Goal: Information Seeking & Learning: Learn about a topic

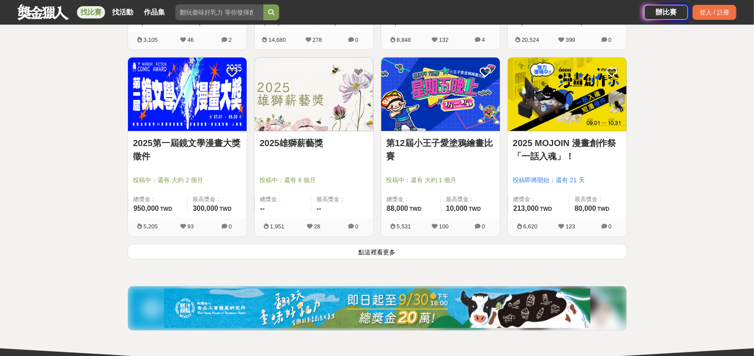
scroll to position [1158, 0]
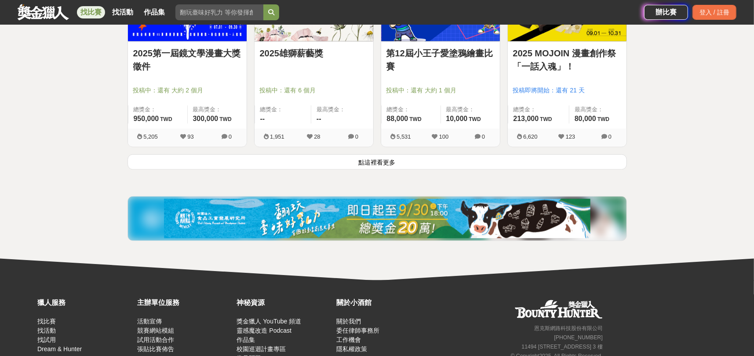
click at [357, 164] on button "點這裡看更多" at bounding box center [376, 161] width 499 height 15
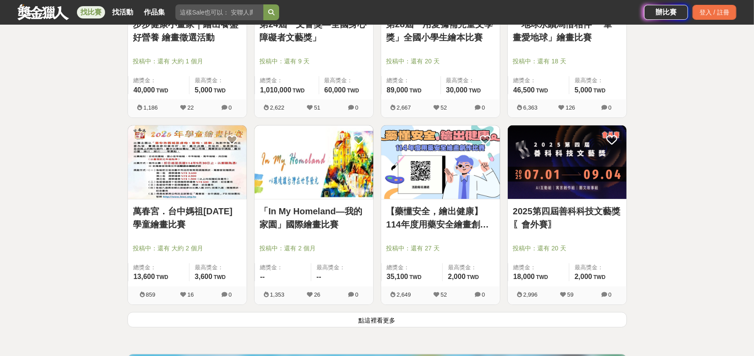
scroll to position [2125, 0]
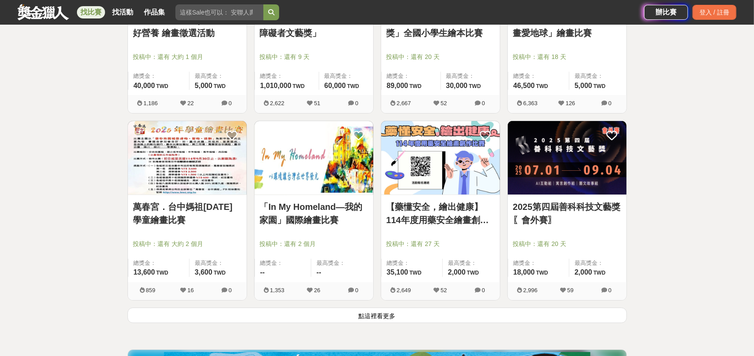
click at [183, 175] on img at bounding box center [187, 157] width 119 height 73
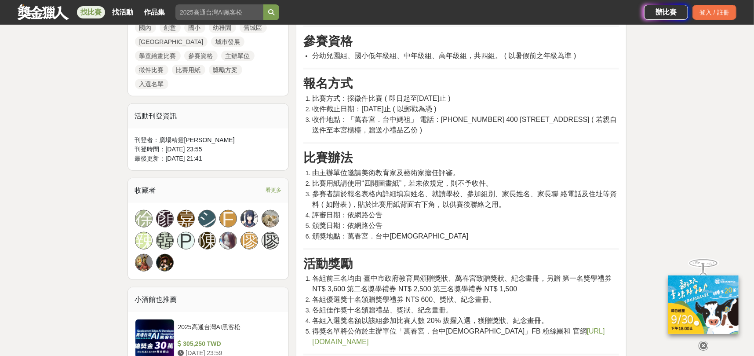
scroll to position [440, 0]
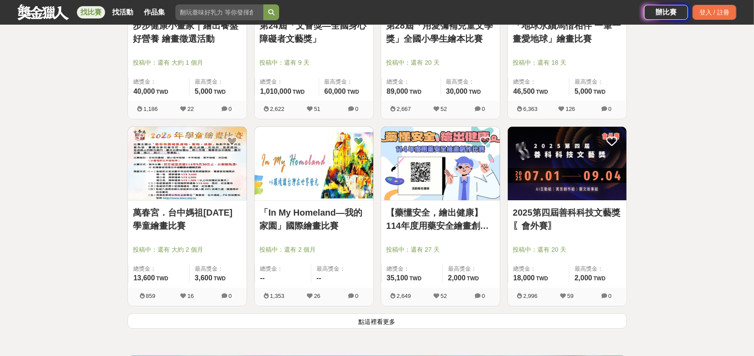
scroll to position [2125, 0]
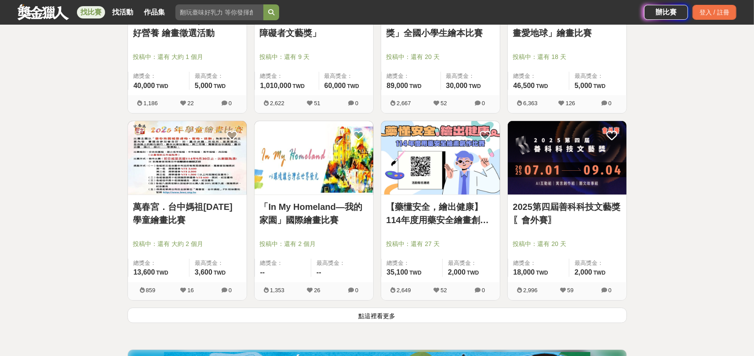
click at [377, 310] on button "點這裡看更多" at bounding box center [376, 314] width 499 height 15
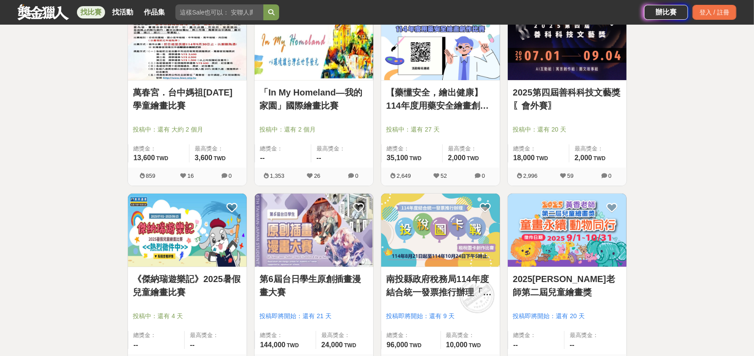
scroll to position [2257, 0]
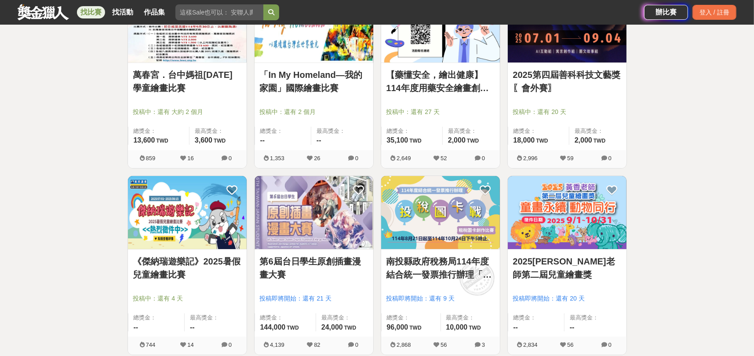
click at [179, 259] on link "《傑納瑞遊樂記》2025暑假兒童繪畫比賽" at bounding box center [187, 268] width 108 height 26
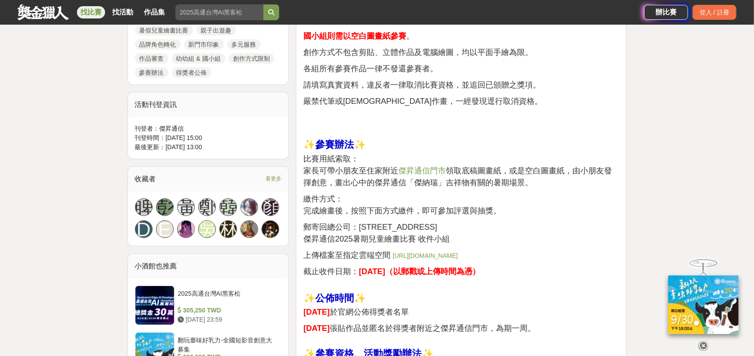
scroll to position [484, 0]
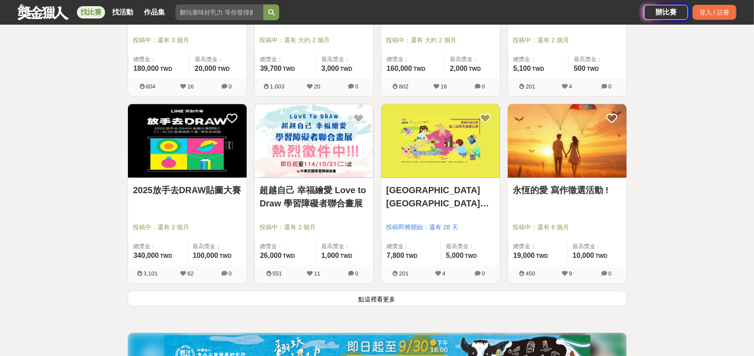
scroll to position [3268, 0]
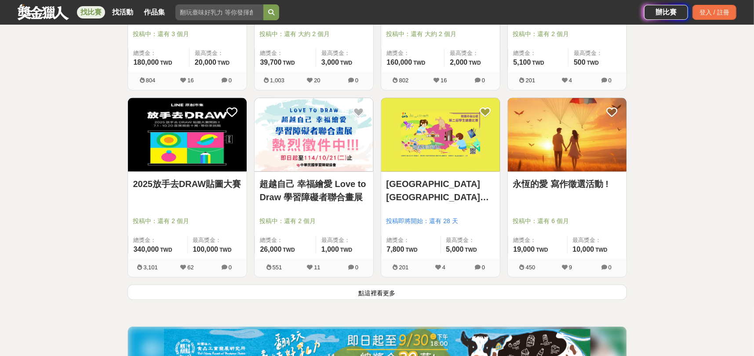
click at [543, 182] on link "永恆的愛 寫作徵選活動 !" at bounding box center [567, 183] width 108 height 13
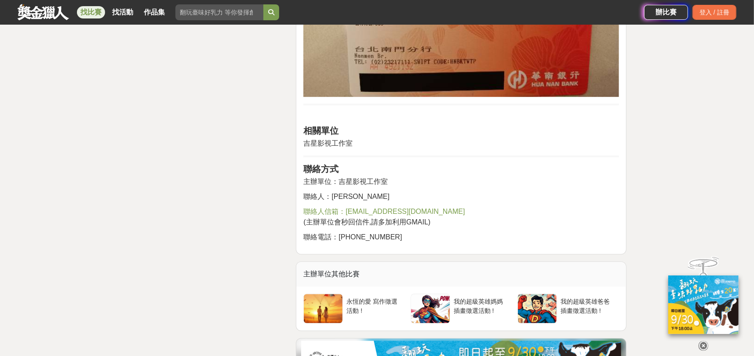
scroll to position [1407, 0]
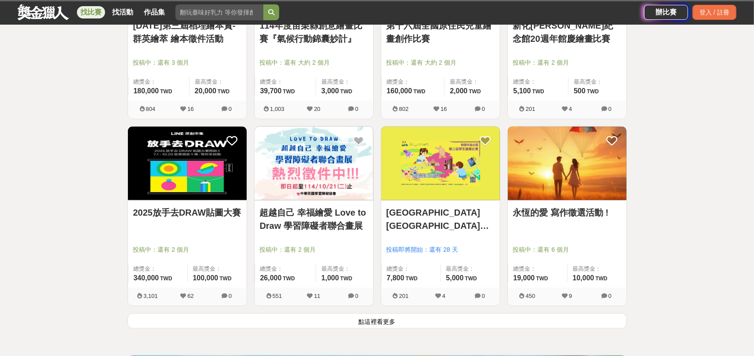
scroll to position [3268, 0]
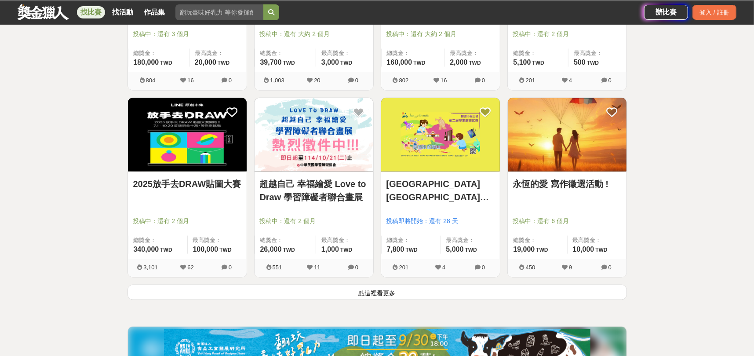
click at [369, 288] on button "點這裡看更多" at bounding box center [376, 291] width 499 height 15
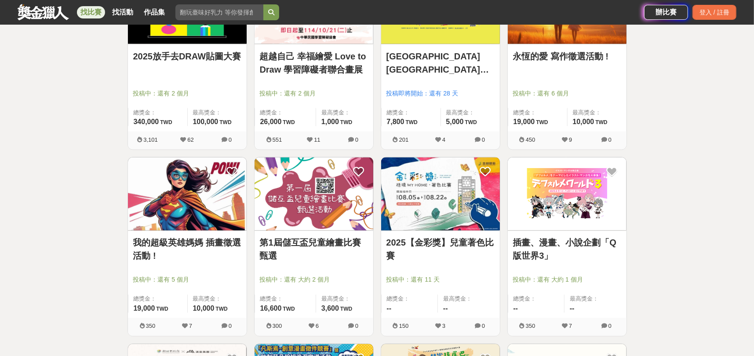
scroll to position [3444, 0]
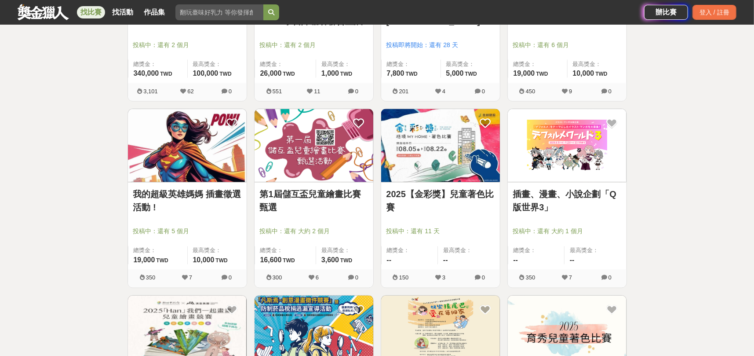
click at [429, 158] on img at bounding box center [440, 145] width 119 height 73
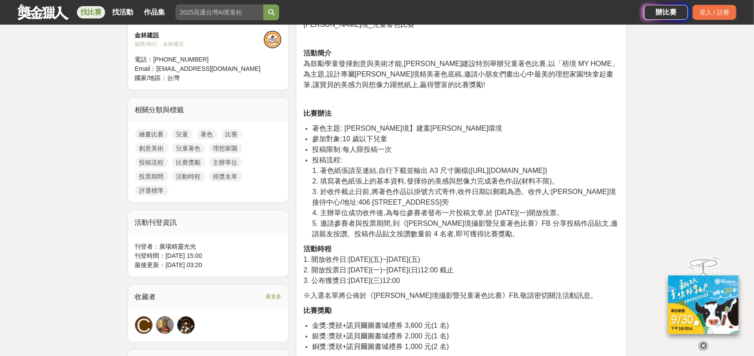
scroll to position [308, 0]
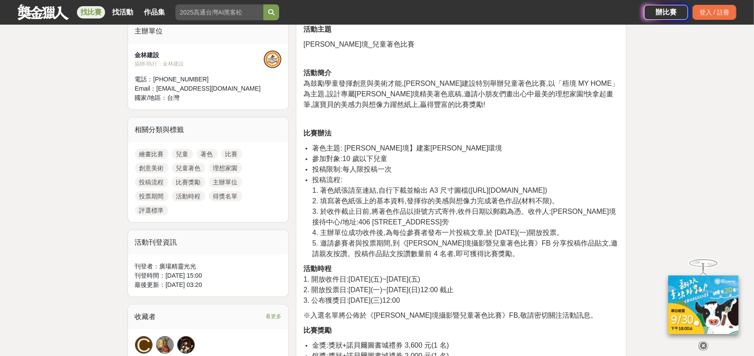
drag, startPoint x: 466, startPoint y: 190, endPoint x: 551, endPoint y: 191, distance: 85.3
click at [551, 191] on li "投稿流程: 1. 著色紙張請至連結,自行下載並輸出 A3 尺寸圖檔(https://reurl.cc/daeR4M) 2. 填寫著色紙張上的基本資料,發揮你的…" at bounding box center [465, 217] width 307 height 84
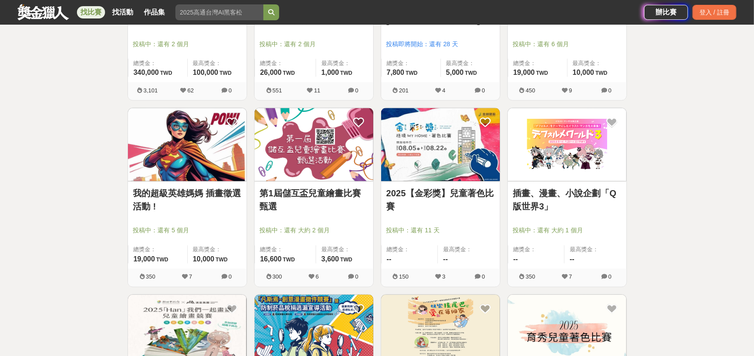
scroll to position [3619, 0]
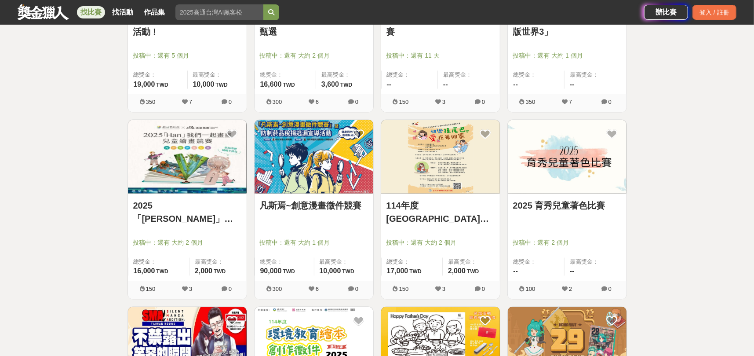
click at [202, 205] on link "2025「Han」我們一起畫畫" at bounding box center [187, 212] width 108 height 26
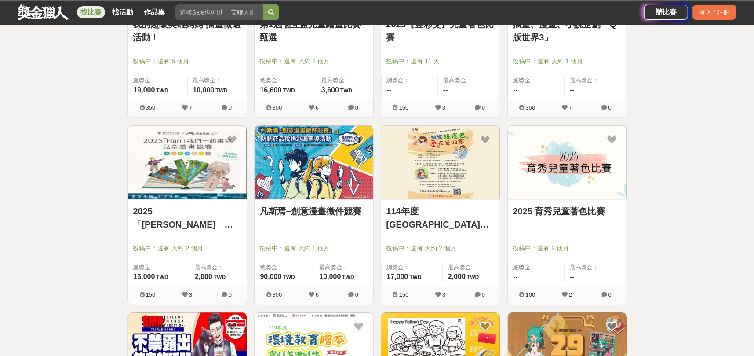
scroll to position [3619, 0]
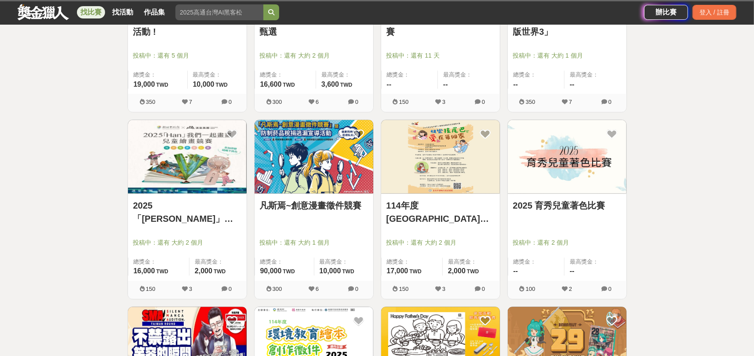
click at [555, 204] on link "2025 育秀兒童著色比賽" at bounding box center [567, 205] width 108 height 13
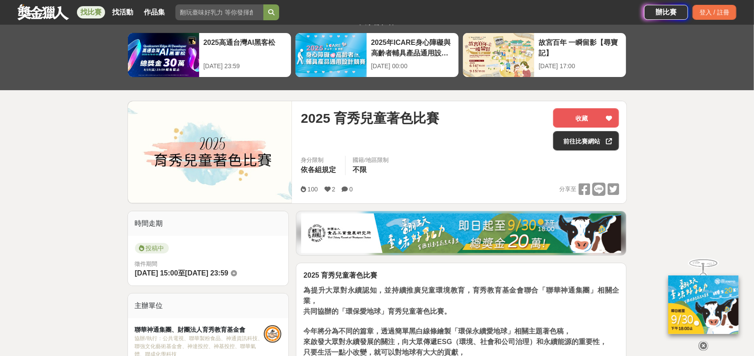
scroll to position [32, 0]
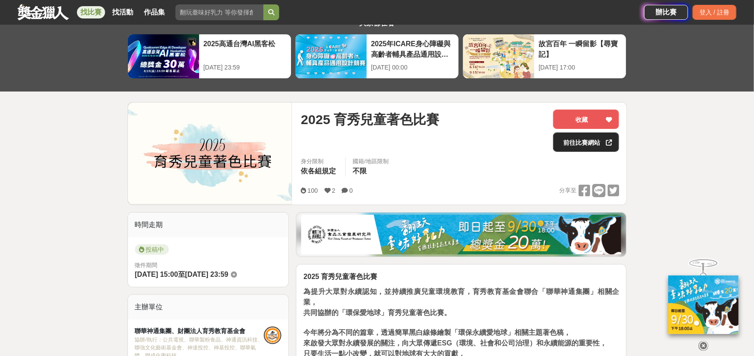
click at [587, 142] on link "前往比賽網站" at bounding box center [586, 141] width 66 height 19
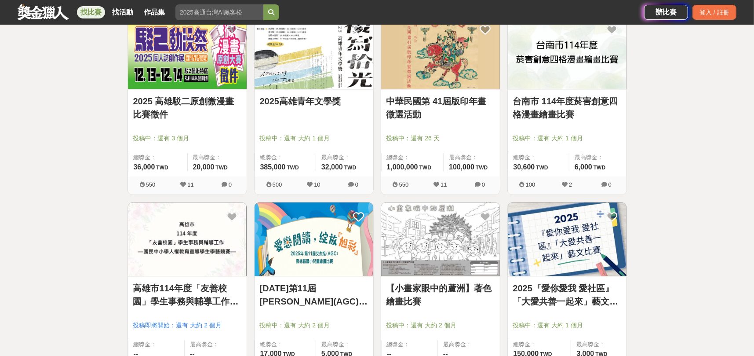
scroll to position [4147, 0]
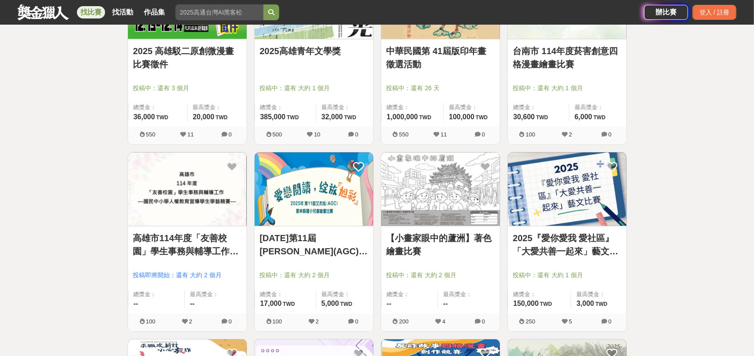
click at [556, 235] on link "2025『愛你愛我 愛社區』「大愛共善一起來」藝文比賽" at bounding box center [567, 244] width 108 height 26
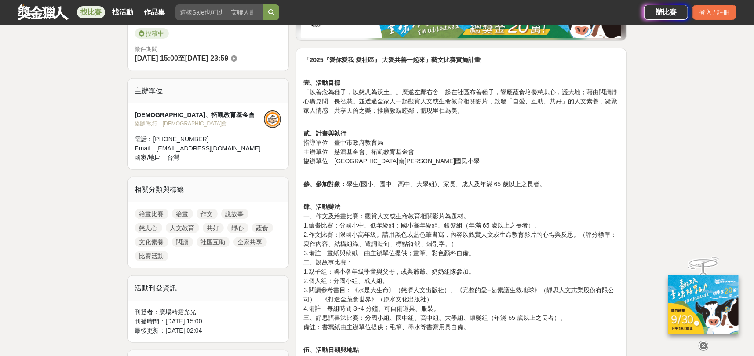
scroll to position [308, 0]
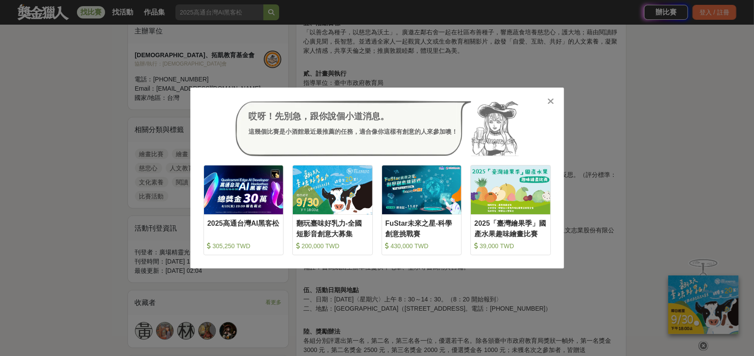
click at [548, 102] on icon at bounding box center [550, 101] width 7 height 9
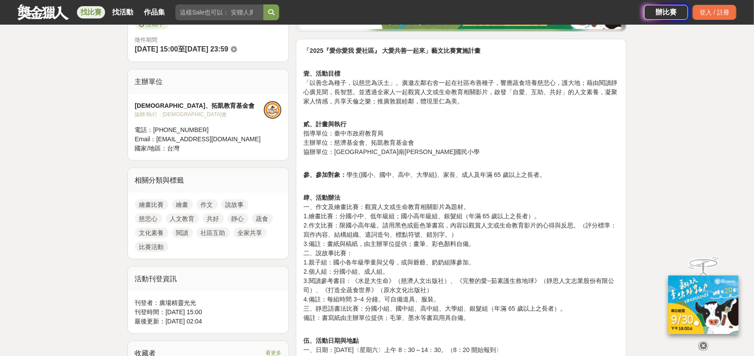
scroll to position [264, 0]
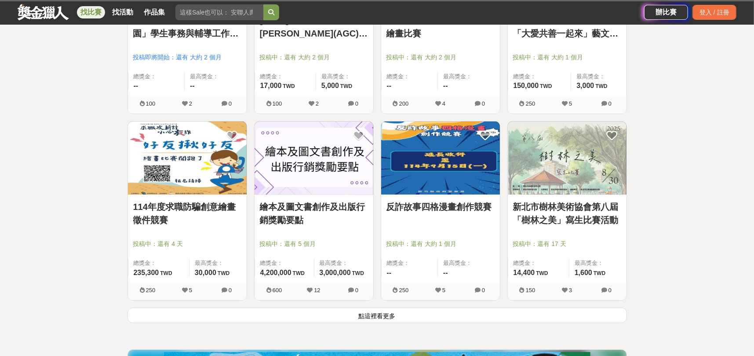
scroll to position [4411, 0]
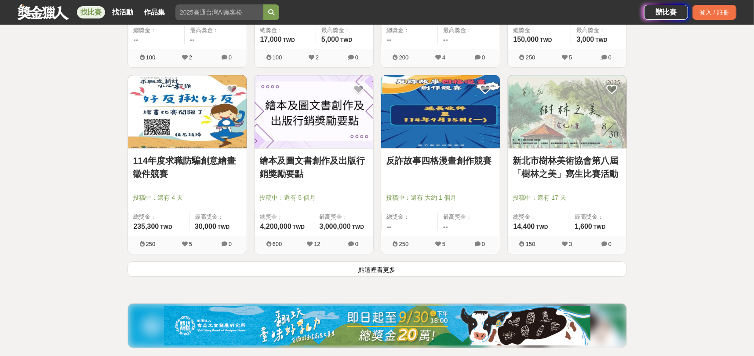
click at [434, 160] on link "反詐故事四格漫畫創作競賽" at bounding box center [440, 160] width 108 height 13
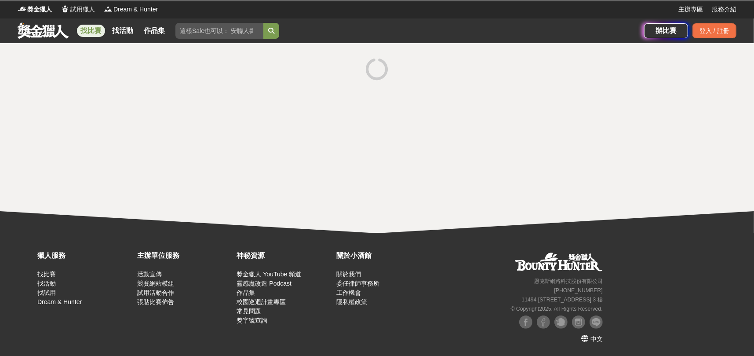
click at [434, 160] on div at bounding box center [377, 137] width 754 height 189
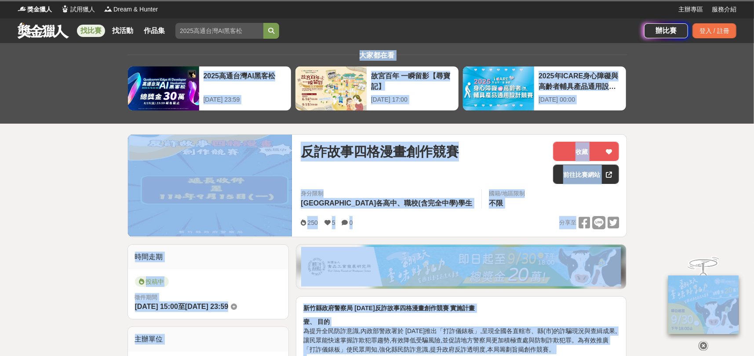
click at [489, 211] on div "身分限制 新竹縣各高中、職校(含完全中學)學生 國籍/地區限制 不限" at bounding box center [460, 201] width 332 height 25
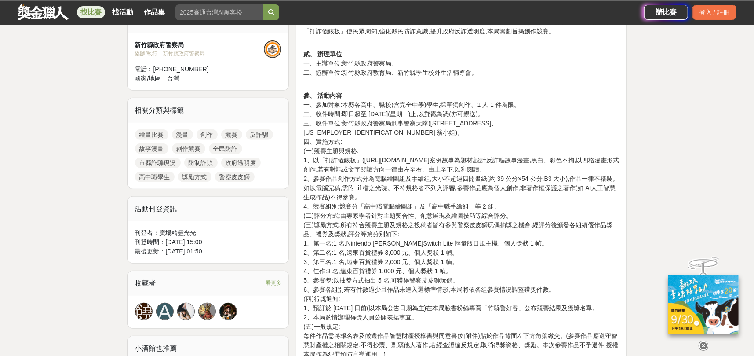
scroll to position [352, 0]
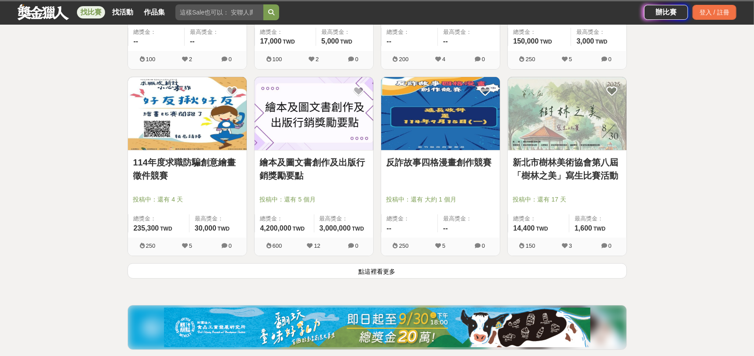
scroll to position [4411, 0]
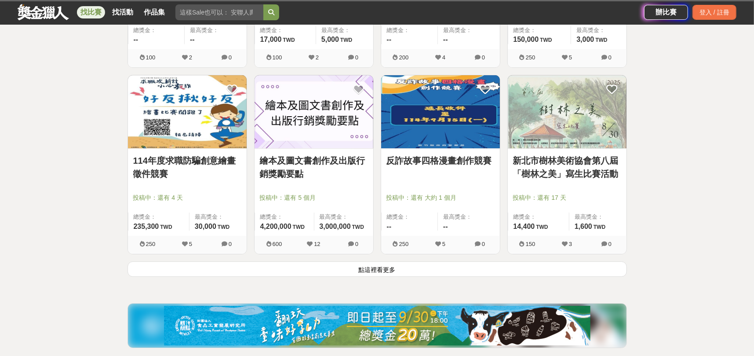
click at [375, 265] on button "點這裡看更多" at bounding box center [376, 268] width 499 height 15
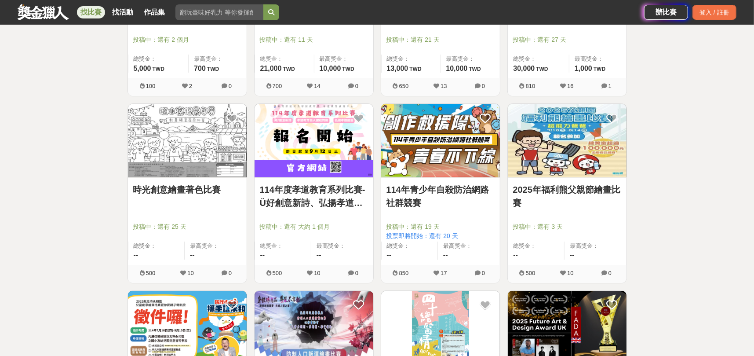
scroll to position [4755, 0]
click at [180, 134] on img at bounding box center [187, 140] width 119 height 73
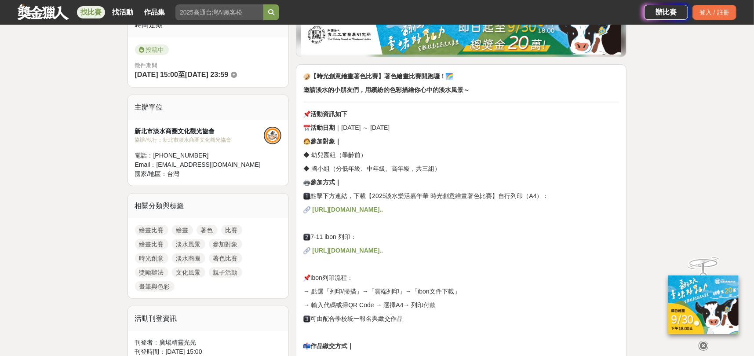
scroll to position [264, 0]
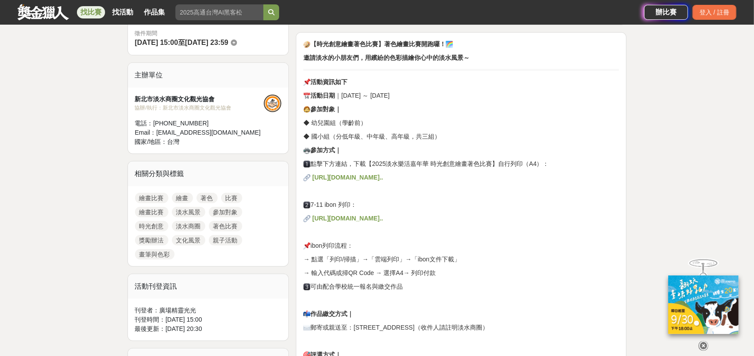
click at [383, 177] on strong "https://drive.google.com/....../1zTRdoJmQ....../view......" at bounding box center [347, 177] width 71 height 7
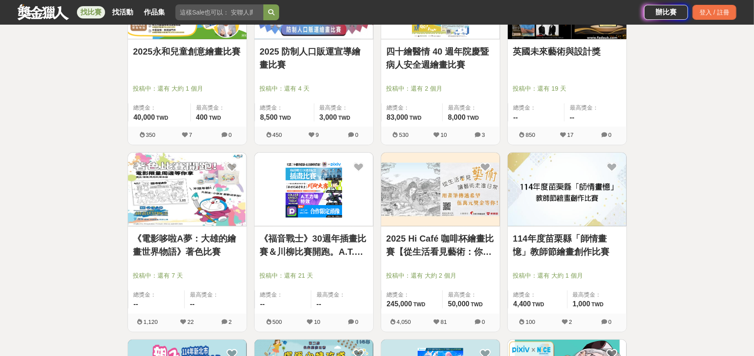
scroll to position [5107, 0]
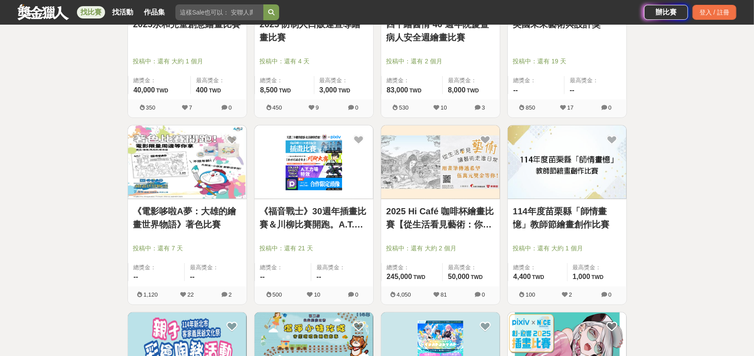
click at [178, 215] on link "《電影哆啦A夢：大雄的繪畫世界物語》著色比賽" at bounding box center [187, 217] width 108 height 26
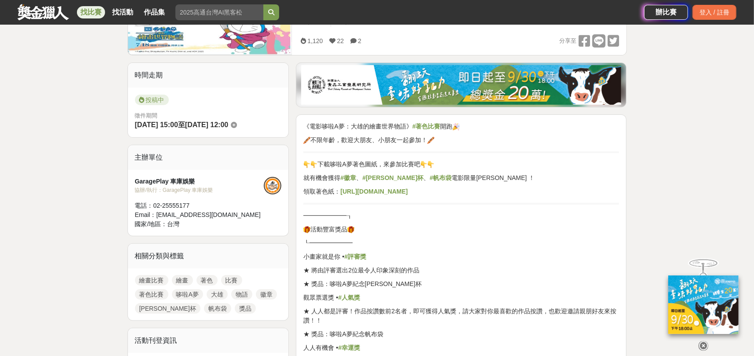
scroll to position [176, 0]
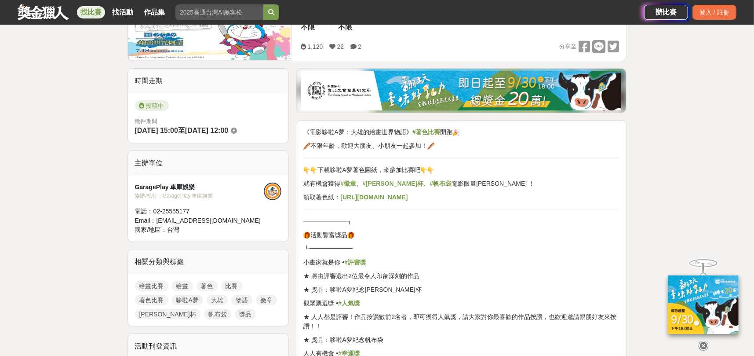
click at [369, 196] on strong "https://reurl.cc/DOvlZR" at bounding box center [373, 196] width 67 height 7
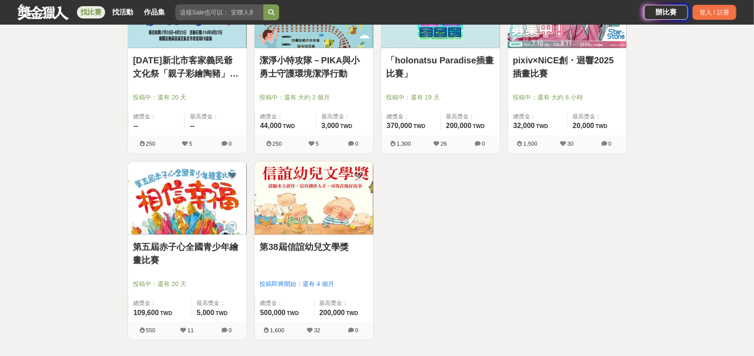
scroll to position [5458, 0]
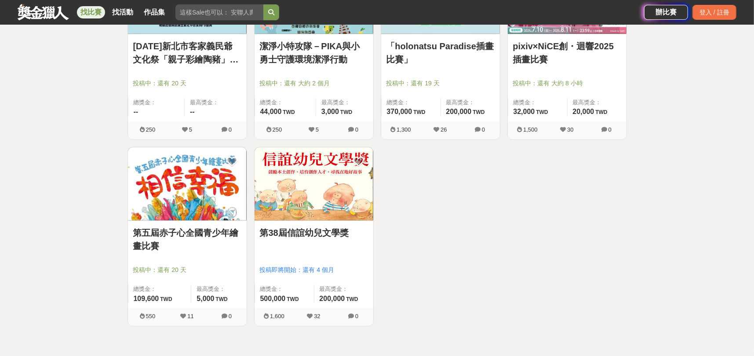
click at [283, 227] on link "第38屆信誼幼兒文學獎" at bounding box center [314, 232] width 108 height 13
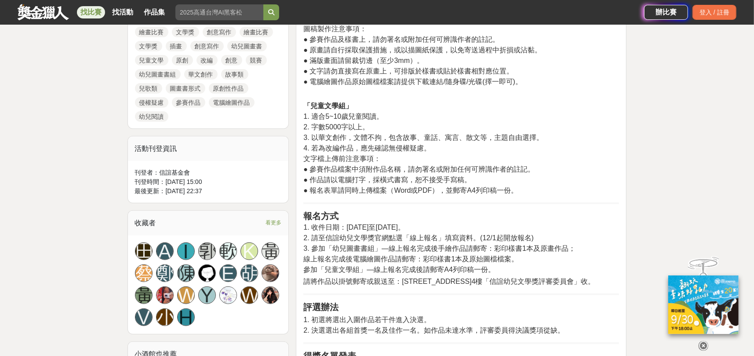
scroll to position [440, 0]
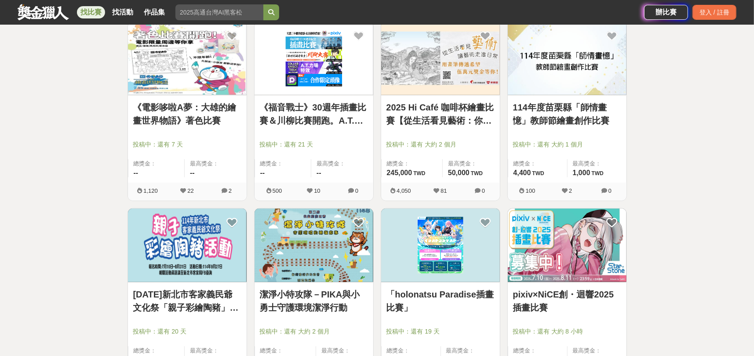
scroll to position [5195, 0]
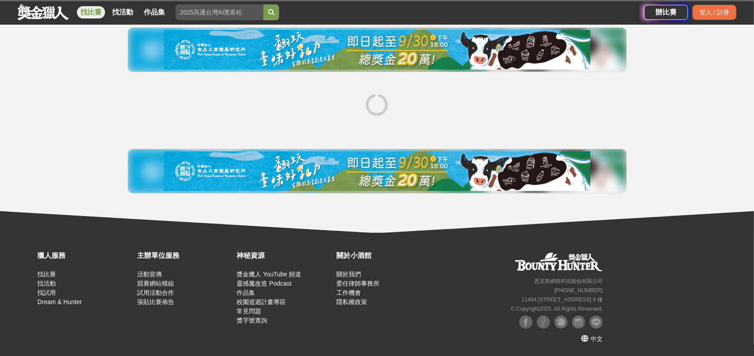
scroll to position [103, 0]
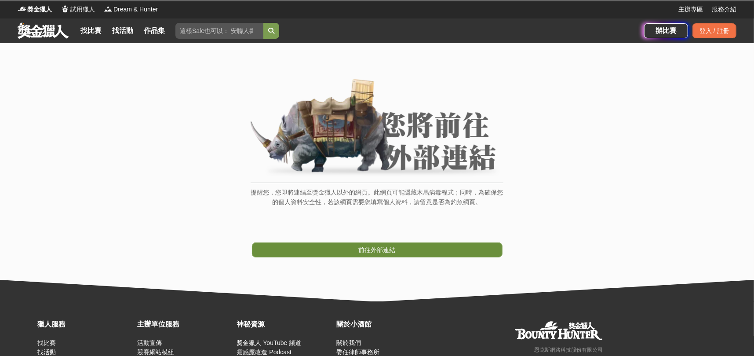
click at [370, 246] on span "前往外部連結" at bounding box center [377, 249] width 37 height 7
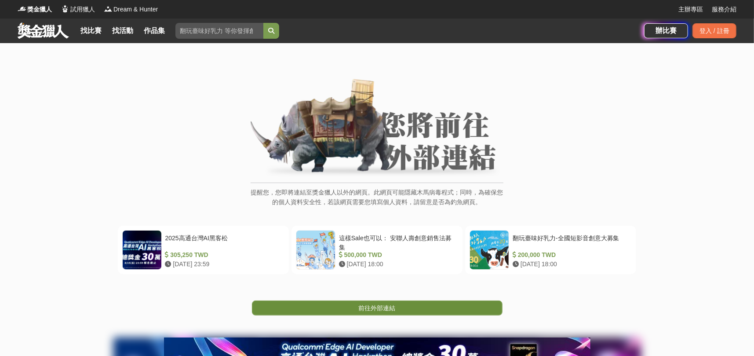
click at [371, 306] on span "前往外部連結" at bounding box center [377, 307] width 37 height 7
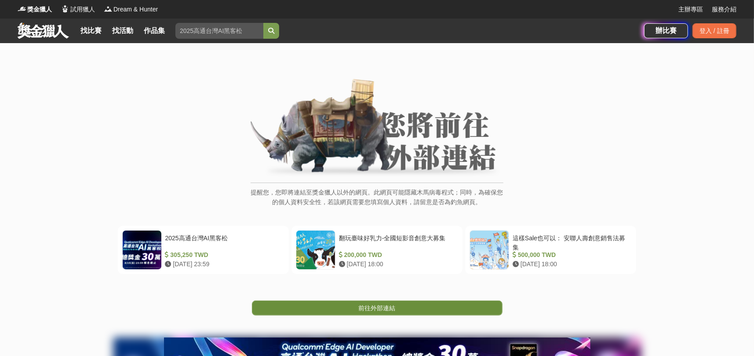
click at [364, 306] on span "前往外部連結" at bounding box center [377, 307] width 37 height 7
